Goal: Transaction & Acquisition: Purchase product/service

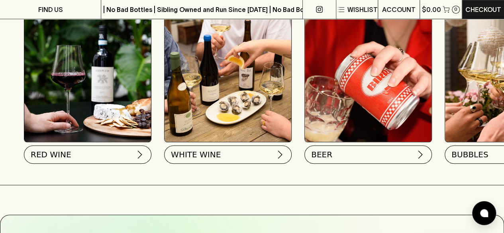
scroll to position [296, 0]
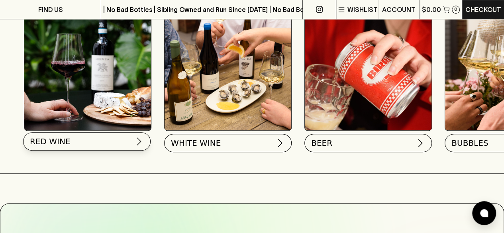
click at [139, 141] on img at bounding box center [139, 142] width 10 height 10
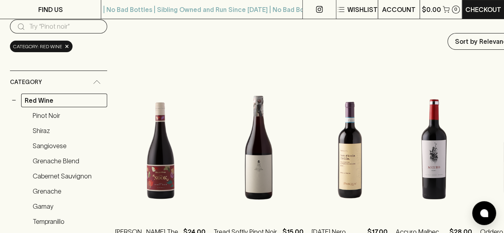
scroll to position [111, 0]
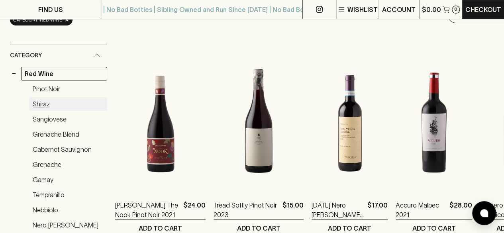
click at [49, 100] on link "Shiraz" at bounding box center [68, 104] width 78 height 14
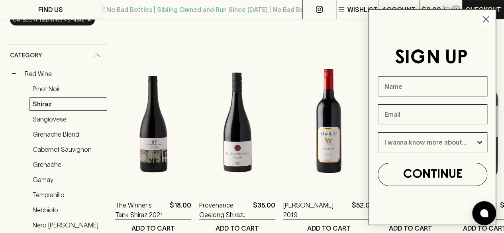
click at [485, 16] on circle "Close dialog" at bounding box center [485, 19] width 13 height 13
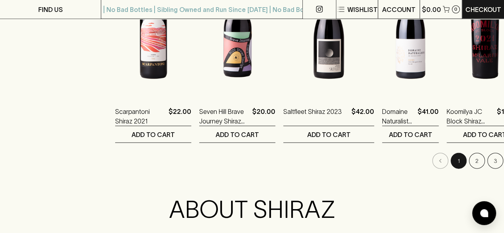
scroll to position [855, 0]
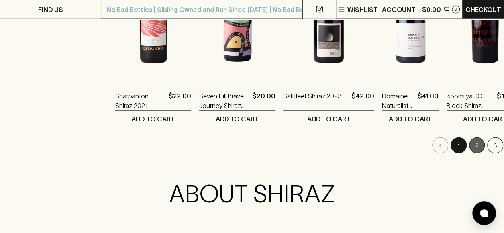
click at [468, 144] on button "2" at bounding box center [476, 145] width 16 height 16
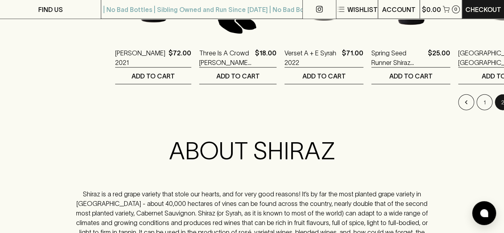
scroll to position [919, 0]
